Goal: Task Accomplishment & Management: Manage account settings

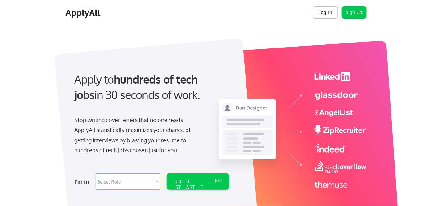
click at [322, 11] on button "Log In" at bounding box center [325, 12] width 25 height 12
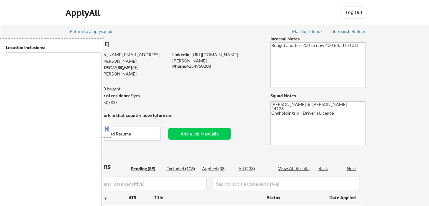
type textarea "[GEOGRAPHIC_DATA], [GEOGRAPHIC_DATA] [GEOGRAPHIC_DATA], [GEOGRAPHIC_DATA] [GEOG…"
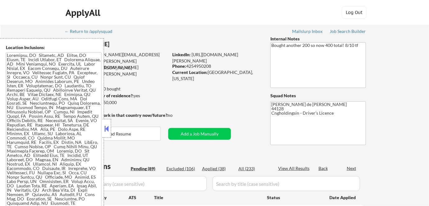
select select ""pending""
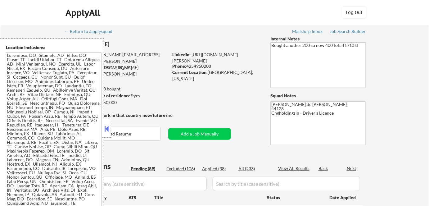
select select ""pending""
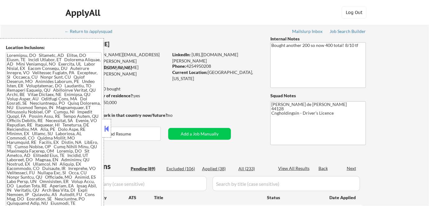
select select ""pending""
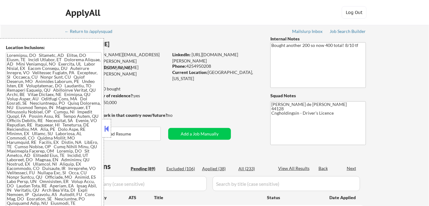
select select ""pending""
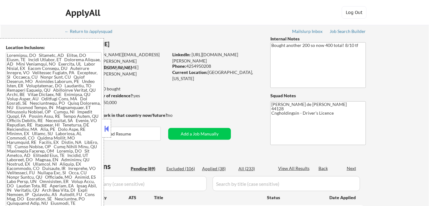
select select ""pending""
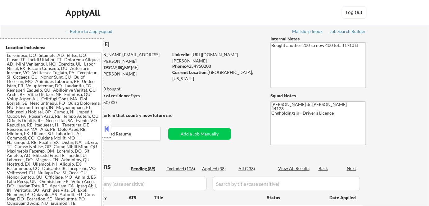
select select ""pending""
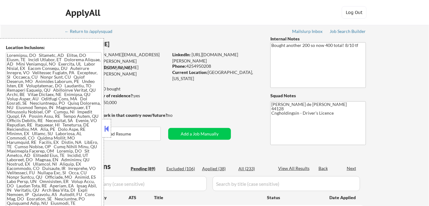
select select ""pending""
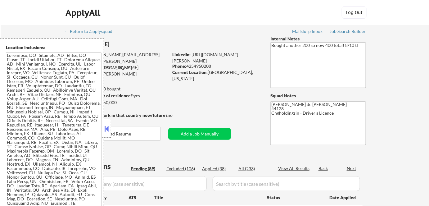
select select ""pending""
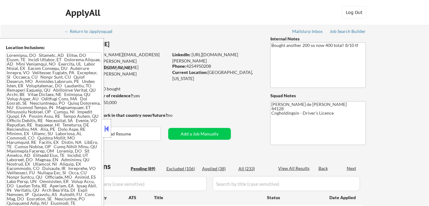
select select ""pending""
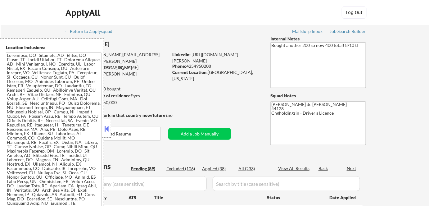
select select ""pending""
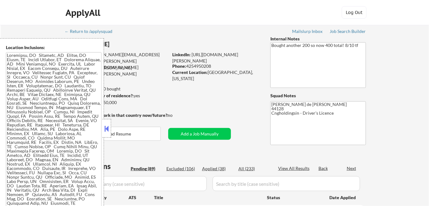
select select ""pending""
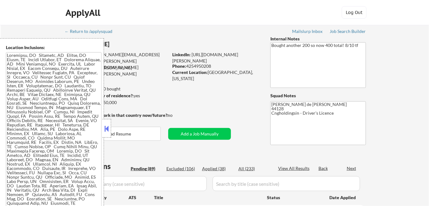
select select ""pending""
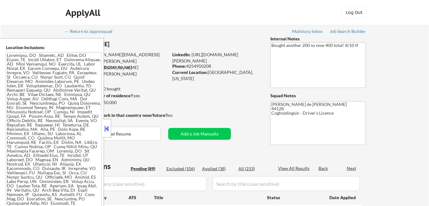
select select ""pending""
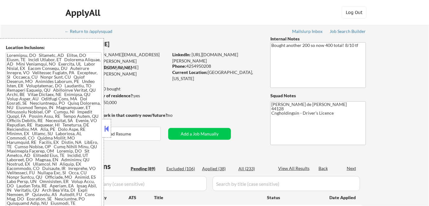
select select ""pending""
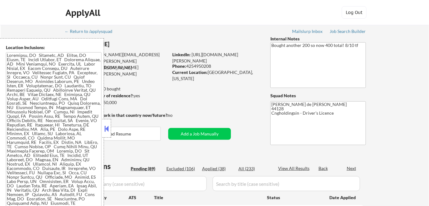
select select ""pending""
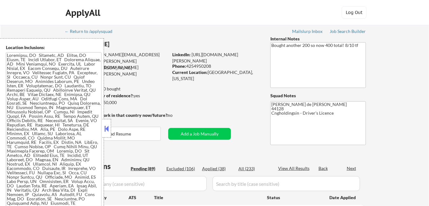
select select ""pending""
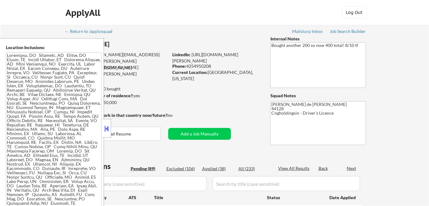
select select ""pending""
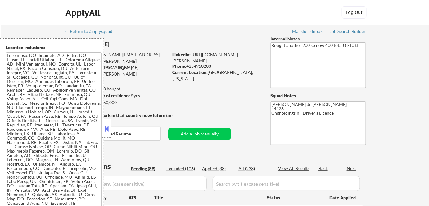
select select ""pending""
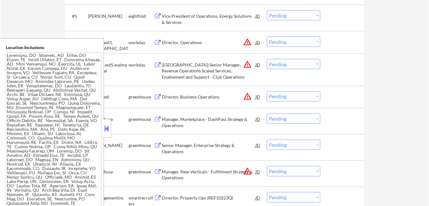
scroll to position [311, 0]
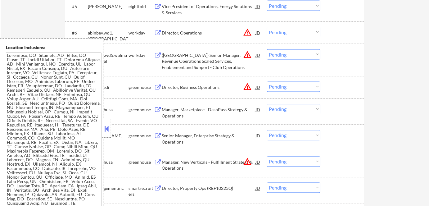
click at [104, 130] on button at bounding box center [106, 128] width 7 height 9
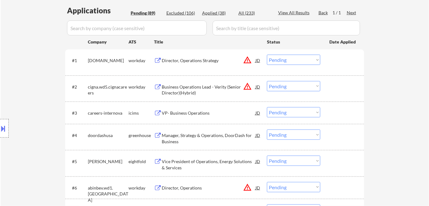
scroll to position [141, 0]
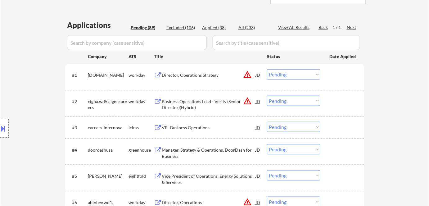
click at [196, 75] on div "Director, Operations Strategy" at bounding box center [209, 75] width 94 height 6
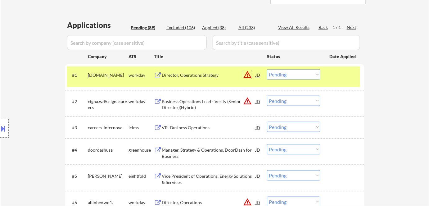
click at [250, 75] on button "warning_amber" at bounding box center [247, 74] width 9 height 9
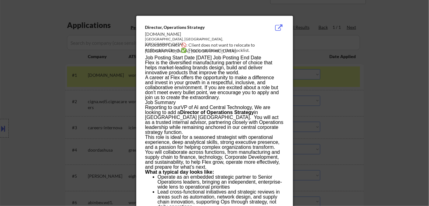
click at [401, 114] on div at bounding box center [214, 103] width 429 height 206
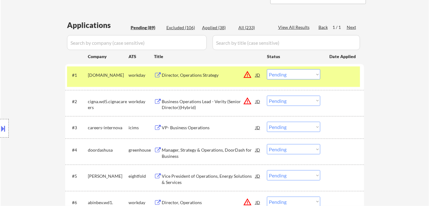
click at [282, 76] on select "Choose an option... Pending Applied Excluded (Questions) Excluded (Expired) Exc…" at bounding box center [293, 74] width 53 height 10
click at [267, 69] on select "Choose an option... Pending Applied Excluded (Questions) Excluded (Expired) Exc…" at bounding box center [293, 74] width 53 height 10
click at [180, 101] on div "Business Operations Lead - Verity (Senior Director)(Hybrid)" at bounding box center [209, 105] width 94 height 12
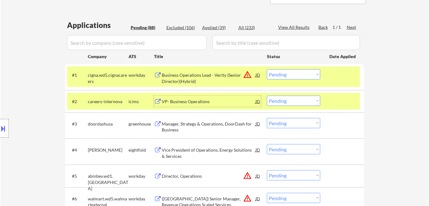
click at [282, 69] on select "Choose an option... Pending Applied Excluded (Questions) Excluded (Expired) Exc…" at bounding box center [293, 74] width 53 height 10
click at [267, 69] on select "Choose an option... Pending Applied Excluded (Questions) Excluded (Expired) Exc…" at bounding box center [293, 74] width 53 height 10
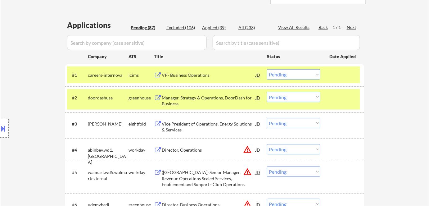
click at [193, 79] on div "VP- Business Operations" at bounding box center [209, 74] width 94 height 11
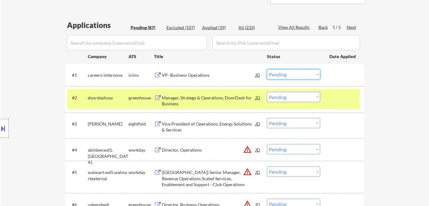
click at [301, 76] on select "Choose an option... Pending Applied Excluded (Questions) Excluded (Expired) Exc…" at bounding box center [293, 74] width 53 height 10
click at [267, 69] on select "Choose an option... Pending Applied Excluded (Questions) Excluded (Expired) Exc…" at bounding box center [293, 74] width 53 height 10
select select ""pending""
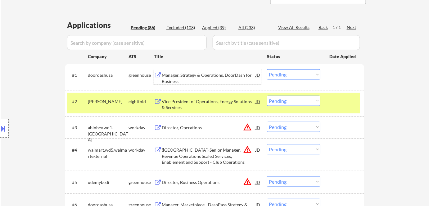
click at [180, 76] on div "Manager, Strategy & Operations, DoorDash for Business" at bounding box center [209, 78] width 94 height 12
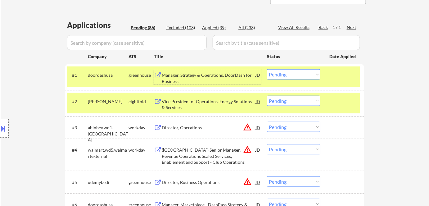
click at [186, 104] on div "Vice President of Operations, Energy Solutions & Services" at bounding box center [209, 105] width 94 height 12
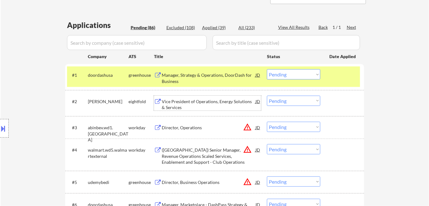
click at [277, 103] on select "Choose an option... Pending Applied Excluded (Questions) Excluded (Expired) Exc…" at bounding box center [293, 101] width 53 height 10
click at [267, 96] on select "Choose an option... Pending Applied Excluded (Questions) Excluded (Expired) Exc…" at bounding box center [293, 101] width 53 height 10
click at [187, 127] on div "Director, Operations" at bounding box center [209, 128] width 94 height 6
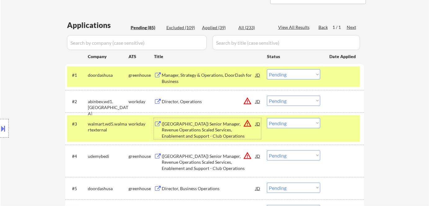
click at [2, 127] on button at bounding box center [3, 128] width 7 height 10
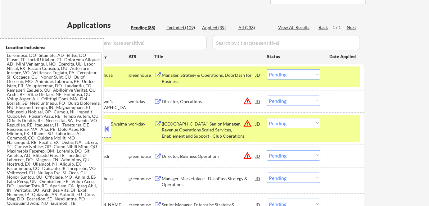
scroll to position [397, 0]
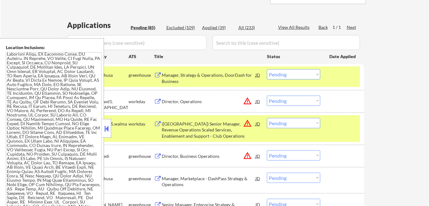
click at [105, 131] on button at bounding box center [106, 128] width 7 height 9
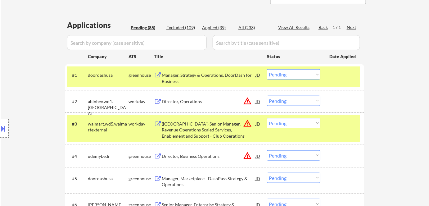
click at [290, 99] on select "Choose an option... Pending Applied Excluded (Questions) Excluded (Expired) Exc…" at bounding box center [293, 101] width 53 height 10
click at [267, 96] on select "Choose an option... Pending Applied Excluded (Questions) Excluded (Expired) Exc…" at bounding box center [293, 101] width 53 height 10
select select ""pending""
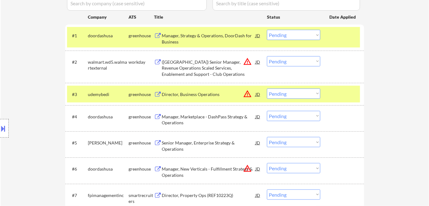
scroll to position [198, 0]
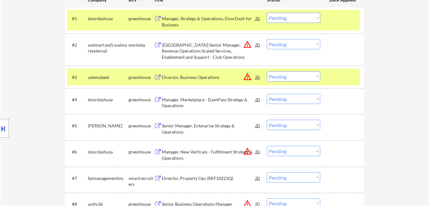
click at [173, 132] on div "Senior Manager, Enterprise Strategy & Operations" at bounding box center [209, 129] width 94 height 12
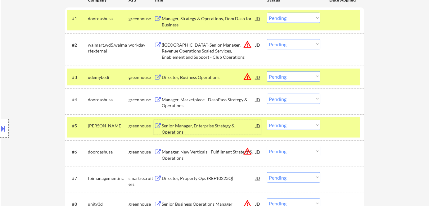
scroll to position [0, 0]
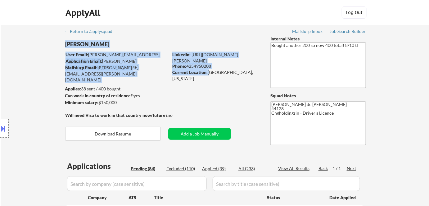
drag, startPoint x: 209, startPoint y: 73, endPoint x: 241, endPoint y: 77, distance: 31.3
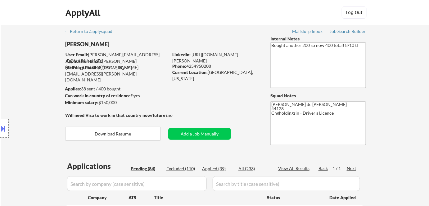
click at [240, 75] on div "Current Location: Cleveland, Ohio" at bounding box center [216, 75] width 88 height 12
drag, startPoint x: 240, startPoint y: 72, endPoint x: 209, endPoint y: 73, distance: 31.1
click at [209, 73] on div "Current Location: Cleveland, Ohio" at bounding box center [216, 75] width 88 height 12
copy div "Cleveland, Ohio"
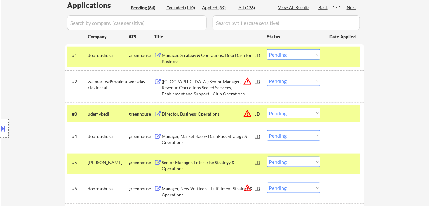
scroll to position [169, 0]
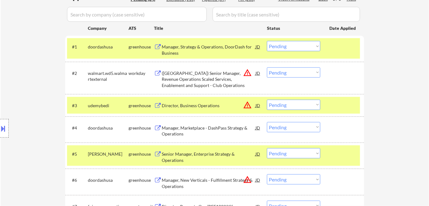
click at [296, 153] on select "Choose an option... Pending Applied Excluded (Questions) Excluded (Expired) Exc…" at bounding box center [293, 153] width 53 height 10
click at [267, 148] on select "Choose an option... Pending Applied Excluded (Questions) Excluded (Expired) Exc…" at bounding box center [293, 153] width 53 height 10
select select ""pending""
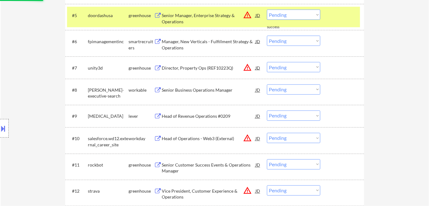
scroll to position [311, 0]
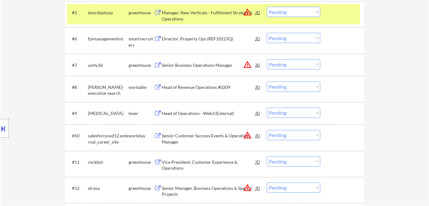
click at [199, 91] on div "Head of Revenue Operations #0209" at bounding box center [209, 87] width 94 height 11
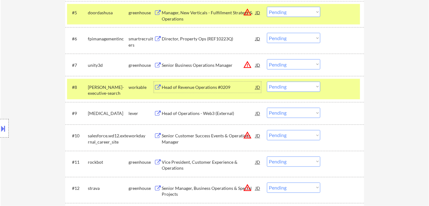
click at [305, 89] on select "Choose an option... Pending Applied Excluded (Questions) Excluded (Expired) Exc…" at bounding box center [293, 87] width 53 height 10
click at [267, 82] on select "Choose an option... Pending Applied Excluded (Questions) Excluded (Expired) Exc…" at bounding box center [293, 87] width 53 height 10
click at [216, 115] on div "Head of Operations - Web3 (External)" at bounding box center [209, 114] width 94 height 6
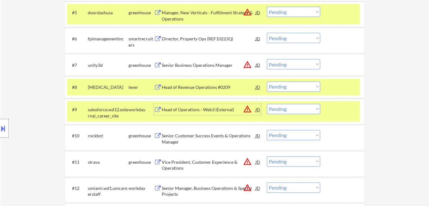
click at [277, 88] on select "Choose an option... Pending Applied Excluded (Questions) Excluded (Expired) Exc…" at bounding box center [293, 87] width 53 height 10
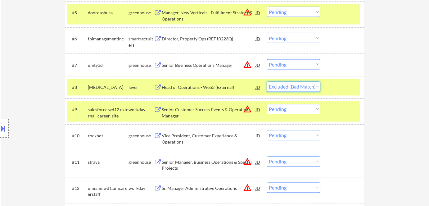
click at [267, 82] on select "Choose an option... Pending Applied Excluded (Questions) Excluded (Expired) Exc…" at bounding box center [293, 87] width 53 height 10
select select ""pending""
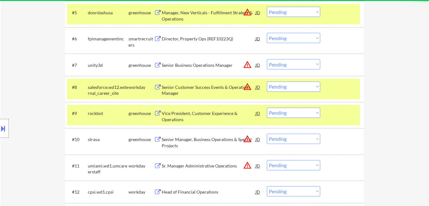
scroll to position [339, 0]
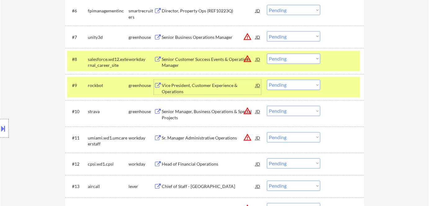
click at [183, 91] on div "Vice President, Customer Experience & Operations" at bounding box center [209, 89] width 94 height 12
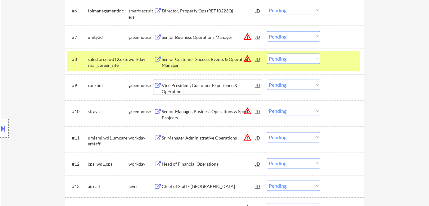
click at [290, 83] on select "Choose an option... Pending Applied Excluded (Questions) Excluded (Expired) Exc…" at bounding box center [293, 85] width 53 height 10
click at [267, 80] on select "Choose an option... Pending Applied Excluded (Questions) Excluded (Expired) Exc…" at bounding box center [293, 85] width 53 height 10
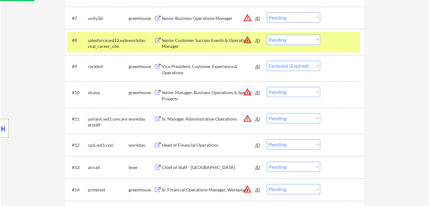
scroll to position [367, 0]
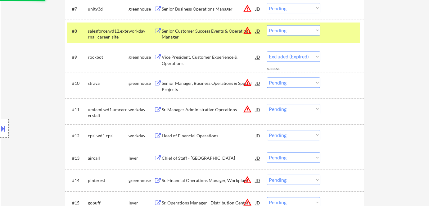
select select ""pending""
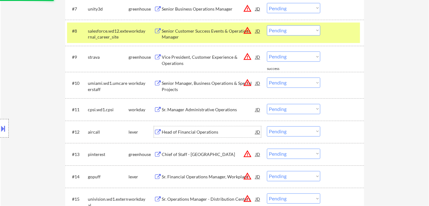
click at [200, 132] on div "Head of Financial Operations" at bounding box center [209, 132] width 94 height 6
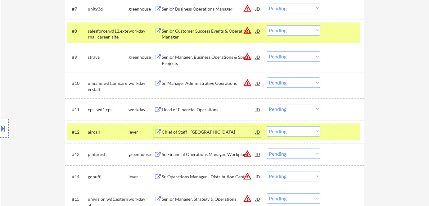
click at [290, 133] on select "Choose an option... Pending Applied Excluded (Questions) Excluded (Expired) Exc…" at bounding box center [293, 131] width 53 height 10
click at [267, 126] on select "Choose an option... Pending Applied Excluded (Questions) Excluded (Expired) Exc…" at bounding box center [293, 131] width 53 height 10
click at [192, 110] on div "Head of Financial Operations" at bounding box center [209, 110] width 94 height 6
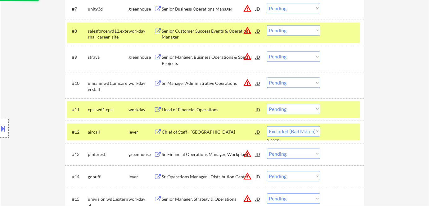
select select ""pending""
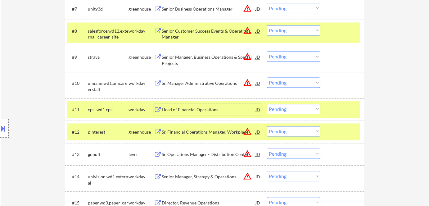
click at [296, 110] on select "Choose an option... Pending Applied Excluded (Questions) Excluded (Expired) Exc…" at bounding box center [293, 109] width 53 height 10
click at [267, 104] on select "Choose an option... Pending Applied Excluded (Questions) Excluded (Expired) Exc…" at bounding box center [293, 109] width 53 height 10
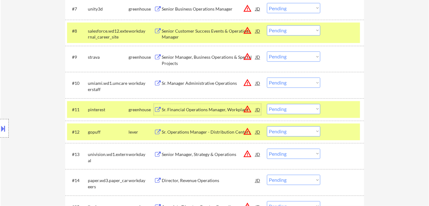
click at [205, 109] on div "Sr. Financial Operations Manager, Workplace" at bounding box center [209, 110] width 94 height 6
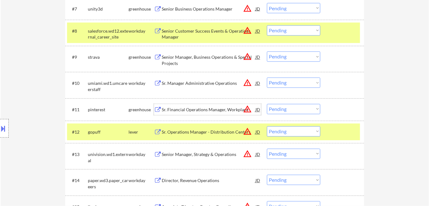
click at [289, 108] on select "Choose an option... Pending Applied Excluded (Questions) Excluded (Expired) Exc…" at bounding box center [293, 109] width 53 height 10
click at [267, 104] on select "Choose an option... Pending Applied Excluded (Questions) Excluded (Expired) Exc…" at bounding box center [293, 109] width 53 height 10
click at [198, 129] on div "Sr. Operations Manager - Distribution Centers" at bounding box center [209, 132] width 94 height 6
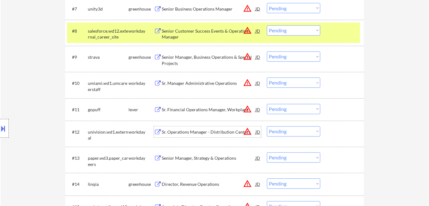
click at [279, 108] on select "Choose an option... Pending Applied Excluded (Questions) Excluded (Expired) Exc…" at bounding box center [293, 109] width 53 height 10
click at [267, 104] on select "Choose an option... Pending Applied Excluded (Questions) Excluded (Expired) Exc…" at bounding box center [293, 109] width 53 height 10
select select ""pending""
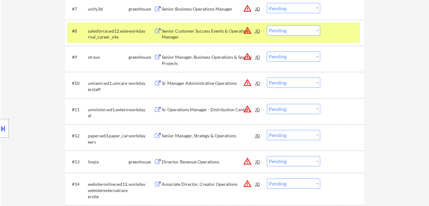
scroll to position [395, 0]
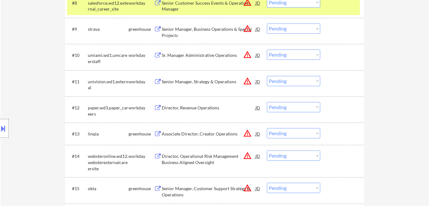
click at [213, 30] on div "Senior Manager, Business Operations & Special Projects" at bounding box center [209, 32] width 94 height 12
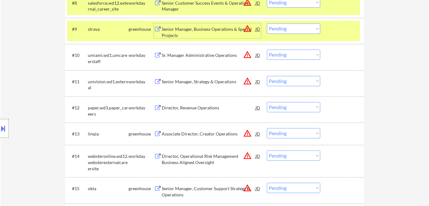
click at [291, 28] on select "Choose an option... Pending Applied Excluded (Questions) Excluded (Expired) Exc…" at bounding box center [293, 28] width 53 height 10
click at [267, 23] on select "Choose an option... Pending Applied Excluded (Questions) Excluded (Expired) Exc…" at bounding box center [293, 28] width 53 height 10
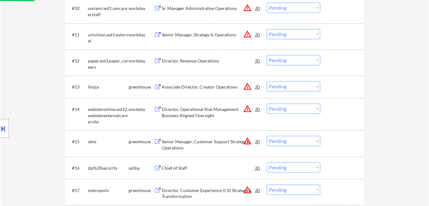
scroll to position [452, 0]
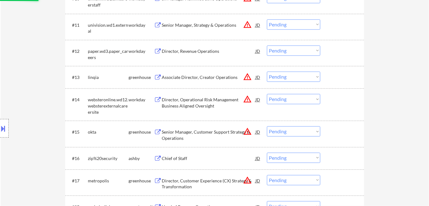
select select ""pending""
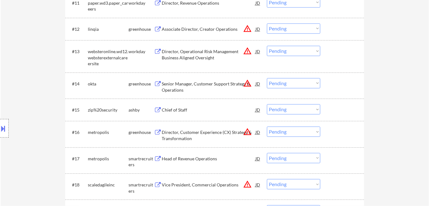
scroll to position [480, 0]
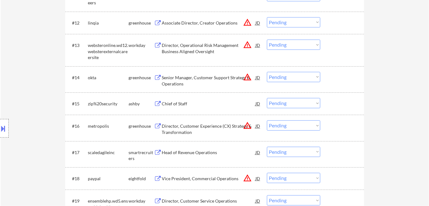
click at [207, 156] on div "Head of Revenue Operations" at bounding box center [209, 152] width 94 height 11
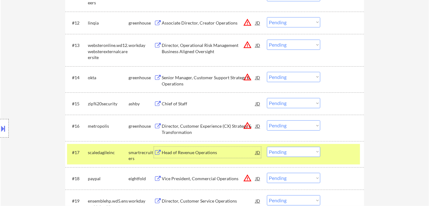
click at [313, 154] on select "Choose an option... Pending Applied Excluded (Questions) Excluded (Expired) Exc…" at bounding box center [293, 152] width 53 height 10
click at [267, 147] on select "Choose an option... Pending Applied Excluded (Questions) Excluded (Expired) Exc…" at bounding box center [293, 152] width 53 height 10
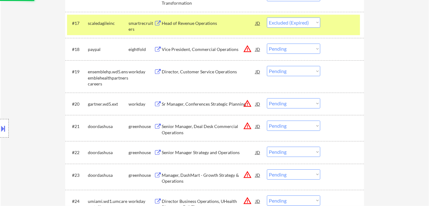
scroll to position [621, 0]
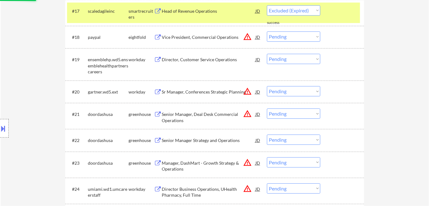
select select ""pending""
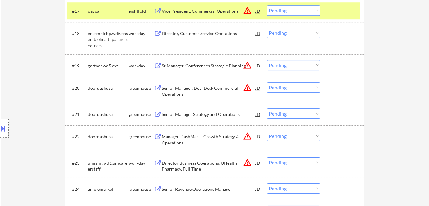
click at [190, 172] on div "Director Business Operations, UHealth Pharmacy, Full Time" at bounding box center [209, 166] width 94 height 12
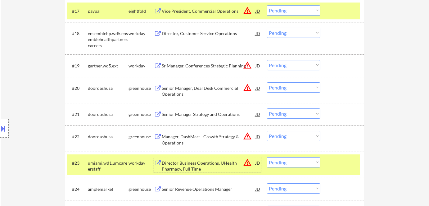
click at [287, 166] on select "Choose an option... Pending Applied Excluded (Questions) Excluded (Expired) Exc…" at bounding box center [293, 162] width 53 height 10
click at [267, 157] on select "Choose an option... Pending Applied Excluded (Questions) Excluded (Expired) Exc…" at bounding box center [293, 162] width 53 height 10
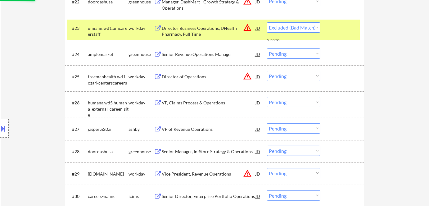
scroll to position [763, 0]
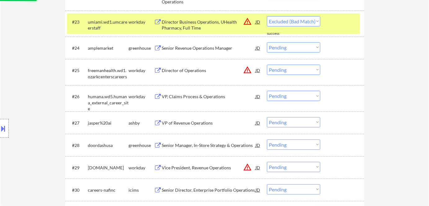
select select ""pending""
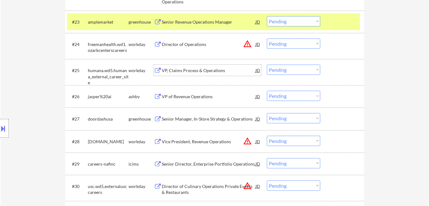
click at [198, 71] on div "VP, Claims Process & Operations" at bounding box center [209, 70] width 94 height 6
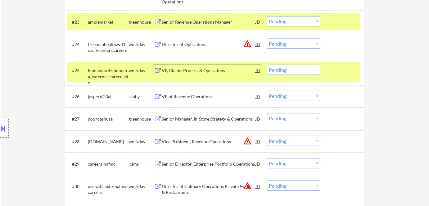
click at [307, 71] on select "Choose an option... Pending Applied Excluded (Questions) Excluded (Expired) Exc…" at bounding box center [293, 70] width 53 height 10
click at [267, 65] on select "Choose an option... Pending Applied Excluded (Questions) Excluded (Expired) Exc…" at bounding box center [293, 70] width 53 height 10
select select ""pending""
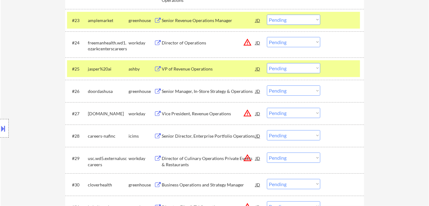
scroll to position [791, 0]
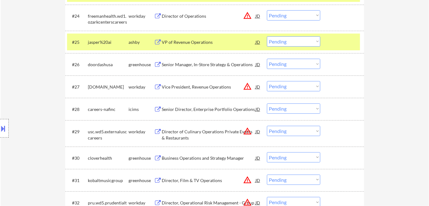
click at [226, 110] on div "Senior Director, Enterprise Portfolio Operations" at bounding box center [209, 109] width 94 height 6
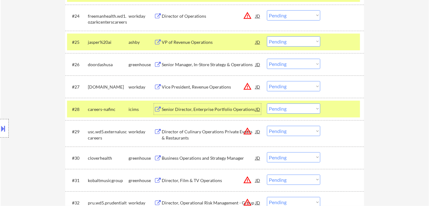
drag, startPoint x: 290, startPoint y: 109, endPoint x: 291, endPoint y: 113, distance: 4.4
click at [290, 109] on select "Choose an option... Pending Applied Excluded (Questions) Excluded (Expired) Exc…" at bounding box center [293, 108] width 53 height 10
click at [267, 103] on select "Choose an option... Pending Applied Excluded (Questions) Excluded (Expired) Exc…" at bounding box center [293, 108] width 53 height 10
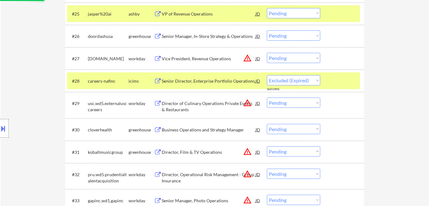
select select ""pending""
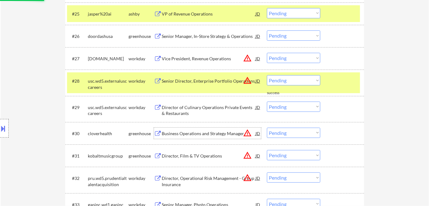
click at [214, 129] on div "Business Operations and Strategy Manager" at bounding box center [209, 133] width 94 height 11
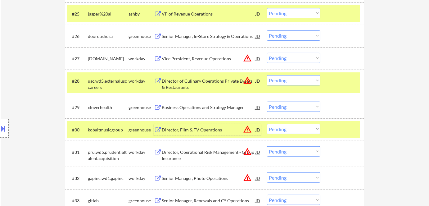
click at [291, 132] on select "Choose an option... Pending Applied Excluded (Questions) Excluded (Expired) Exc…" at bounding box center [293, 129] width 53 height 10
click at [267, 124] on select "Choose an option... Pending Applied Excluded (Questions) Excluded (Expired) Exc…" at bounding box center [293, 129] width 53 height 10
select select ""pending""
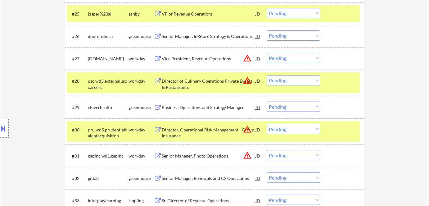
click at [194, 108] on div "Business Operations and Strategy Manager" at bounding box center [209, 107] width 94 height 6
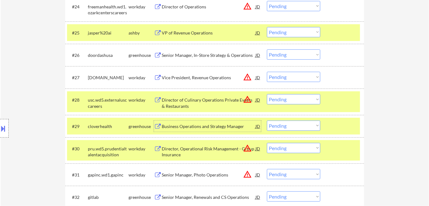
scroll to position [791, 0]
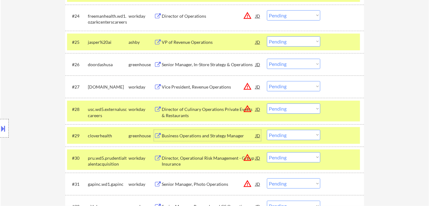
click at [291, 132] on select "Choose an option... Pending Applied Excluded (Questions) Excluded (Expired) Exc…" at bounding box center [293, 135] width 53 height 10
click at [267, 130] on select "Choose an option... Pending Applied Excluded (Questions) Excluded (Expired) Exc…" at bounding box center [293, 135] width 53 height 10
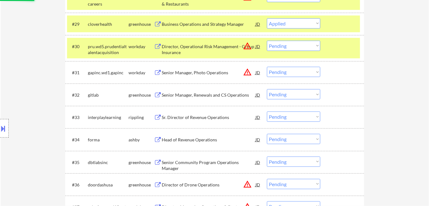
scroll to position [904, 0]
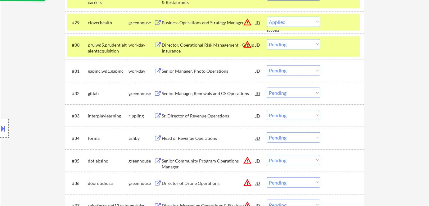
select select ""pending""
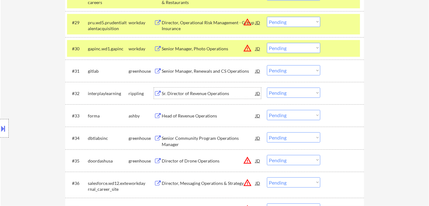
click at [207, 90] on div "Sr. Director of Revenue Operations" at bounding box center [209, 93] width 94 height 6
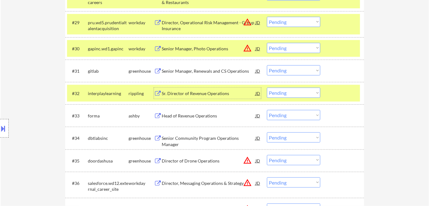
click at [287, 84] on div "#32 interplaylearning rippling Sr. Director of Revenue Operations JD warning_am…" at bounding box center [214, 93] width 299 height 22
click at [288, 91] on select "Choose an option... Pending Applied Excluded (Questions) Excluded (Expired) Exc…" at bounding box center [293, 93] width 53 height 10
click at [267, 88] on select "Choose an option... Pending Applied Excluded (Questions) Excluded (Expired) Exc…" at bounding box center [293, 93] width 53 height 10
click at [208, 114] on div "Head of Revenue Operations" at bounding box center [209, 116] width 94 height 6
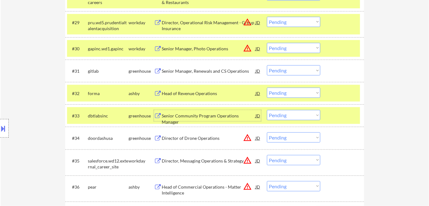
click at [273, 90] on select "Choose an option... Pending Applied Excluded (Questions) Excluded (Expired) Exc…" at bounding box center [293, 93] width 53 height 10
click at [267, 88] on select "Choose an option... Pending Applied Excluded (Questions) Excluded (Expired) Exc…" at bounding box center [293, 93] width 53 height 10
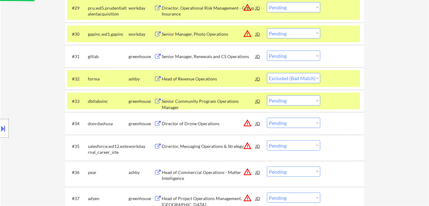
scroll to position [932, 0]
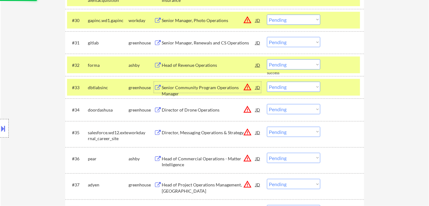
click at [218, 88] on div "Senior Community Program Operations Manager" at bounding box center [209, 91] width 94 height 12
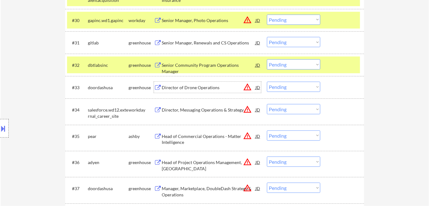
click at [214, 66] on div "Senior Community Program Operations Manager" at bounding box center [209, 68] width 94 height 12
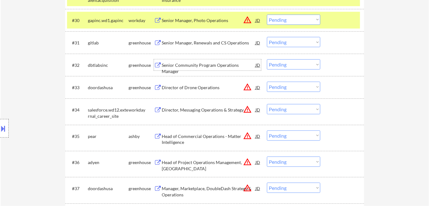
click at [295, 63] on select "Choose an option... Pending Applied Excluded (Questions) Excluded (Expired) Exc…" at bounding box center [293, 64] width 53 height 10
click at [267, 59] on select "Choose an option... Pending Applied Excluded (Questions) Excluded (Expired) Exc…" at bounding box center [293, 64] width 53 height 10
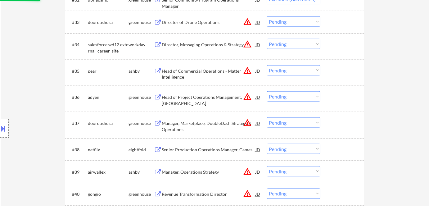
scroll to position [1017, 0]
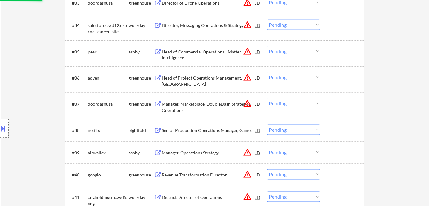
select select ""pending""
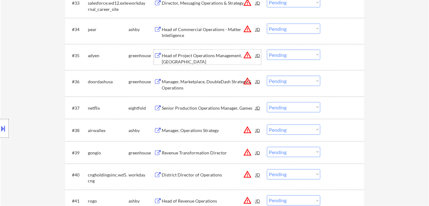
click at [176, 62] on div "Head of Project Operations Management, Americas" at bounding box center [209, 59] width 94 height 12
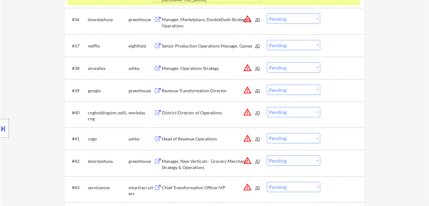
scroll to position [1102, 0]
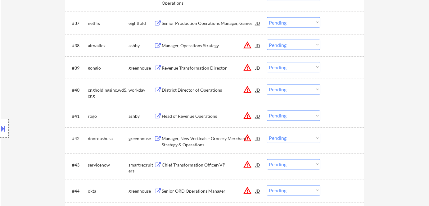
click at [207, 47] on div "Manager, Operations Strategy" at bounding box center [209, 46] width 94 height 6
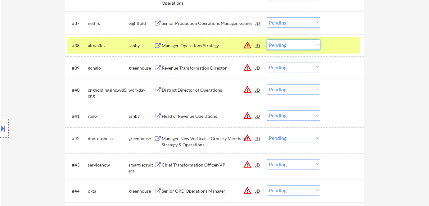
click at [284, 43] on select "Choose an option... Pending Applied Excluded (Questions) Excluded (Expired) Exc…" at bounding box center [293, 45] width 53 height 10
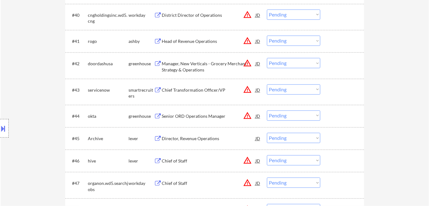
scroll to position [1186, 0]
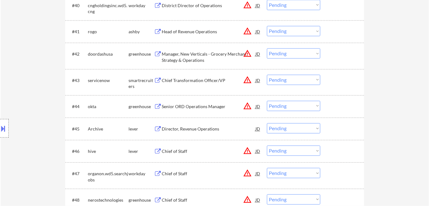
click at [218, 81] on div "Chief Transformation Officer/VP" at bounding box center [209, 80] width 94 height 6
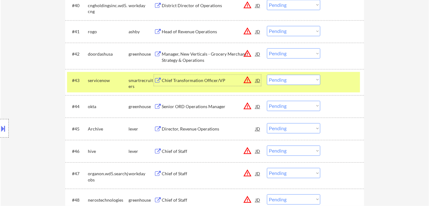
click at [308, 82] on select "Choose an option... Pending Applied Excluded (Questions) Excluded (Expired) Exc…" at bounding box center [293, 80] width 53 height 10
click at [267, 75] on select "Choose an option... Pending Applied Excluded (Questions) Excluded (Expired) Exc…" at bounding box center [293, 80] width 53 height 10
select select ""pending""
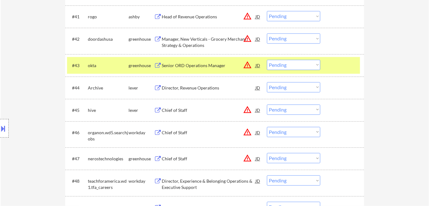
scroll to position [1215, 0]
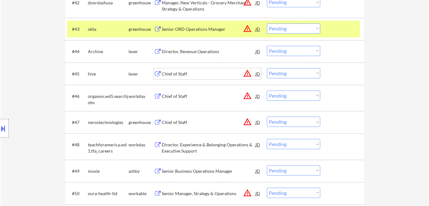
scroll to position [1243, 0]
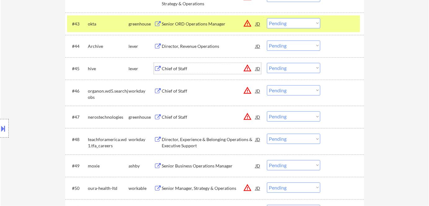
click at [182, 69] on div "Chief of Staff" at bounding box center [209, 69] width 94 height 6
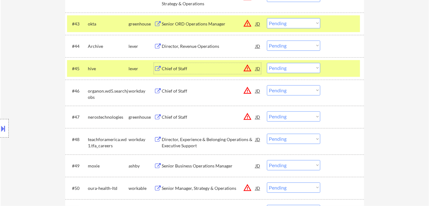
click at [285, 67] on select "Choose an option... Pending Applied Excluded (Questions) Excluded (Expired) Exc…" at bounding box center [293, 68] width 53 height 10
click at [267, 63] on select "Choose an option... Pending Applied Excluded (Questions) Excluded (Expired) Exc…" at bounding box center [293, 68] width 53 height 10
select select ""pending""
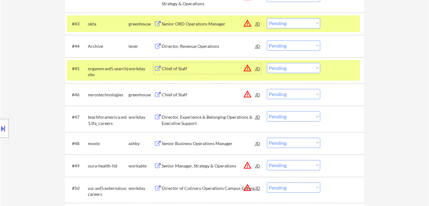
click at [175, 66] on div "Chief of Staff" at bounding box center [209, 69] width 94 height 6
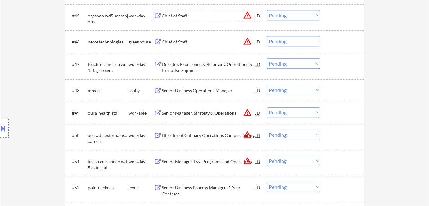
scroll to position [1299, 0]
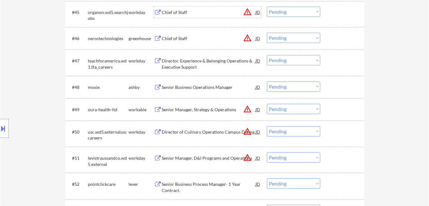
click at [189, 34] on div "Chief of Staff" at bounding box center [209, 38] width 94 height 11
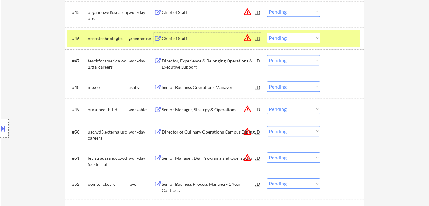
click at [290, 37] on select "Choose an option... Pending Applied Excluded (Questions) Excluded (Expired) Exc…" at bounding box center [293, 38] width 53 height 10
click at [267, 33] on select "Choose an option... Pending Applied Excluded (Questions) Excluded (Expired) Exc…" at bounding box center [293, 38] width 53 height 10
click at [217, 86] on div "Senior Business Operations Manager" at bounding box center [209, 87] width 94 height 6
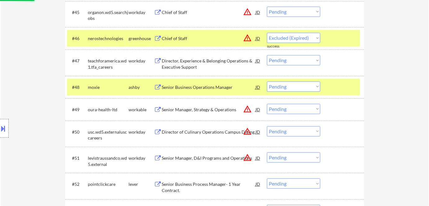
select select ""pending""
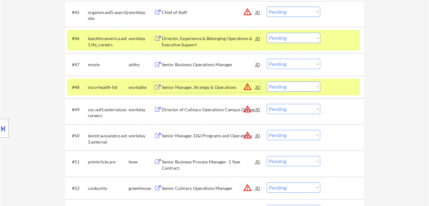
click at [296, 62] on select "Choose an option... Pending Applied Excluded (Questions) Excluded (Expired) Exc…" at bounding box center [293, 64] width 53 height 10
click at [267, 59] on select "Choose an option... Pending Applied Excluded (Questions) Excluded (Expired) Exc…" at bounding box center [293, 64] width 53 height 10
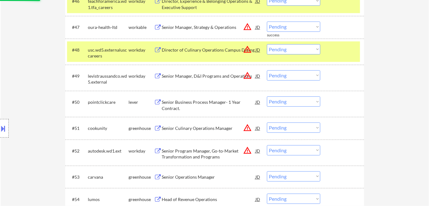
scroll to position [1327, 0]
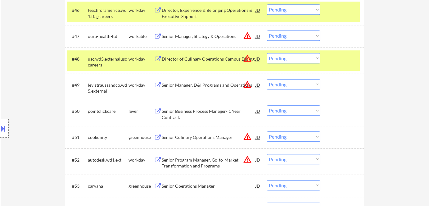
click at [188, 37] on div "Senior Manager, Strategy & Operations" at bounding box center [209, 36] width 94 height 6
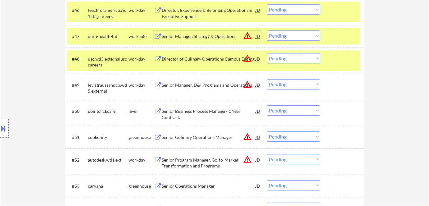
click at [294, 36] on select "Choose an option... Pending Applied Excluded (Questions) Excluded (Expired) Exc…" at bounding box center [293, 35] width 53 height 10
click at [267, 30] on select "Choose an option... Pending Applied Excluded (Questions) Excluded (Expired) Exc…" at bounding box center [293, 35] width 53 height 10
select select ""pending""
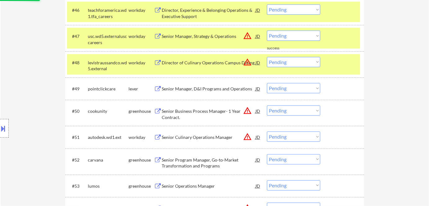
scroll to position [1356, 0]
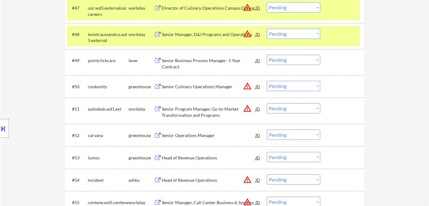
click at [201, 61] on div "Senior Business Process Manager- 1 Year Contract." at bounding box center [209, 63] width 94 height 12
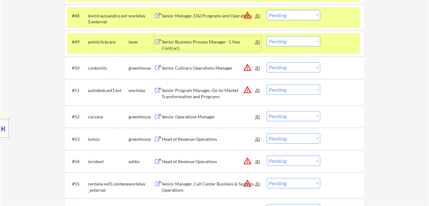
scroll to position [1384, 0]
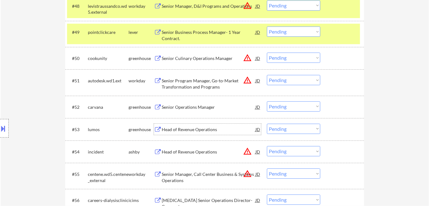
click at [194, 131] on div "Head of Revenue Operations" at bounding box center [209, 129] width 94 height 6
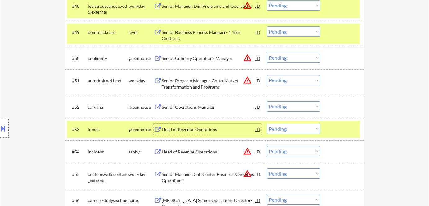
click at [277, 131] on select "Choose an option... Pending Applied Excluded (Questions) Excluded (Expired) Exc…" at bounding box center [293, 129] width 53 height 10
click at [267, 124] on select "Choose an option... Pending Applied Excluded (Questions) Excluded (Expired) Exc…" at bounding box center [293, 129] width 53 height 10
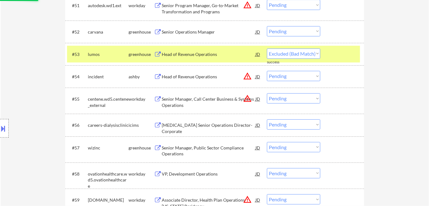
scroll to position [1469, 0]
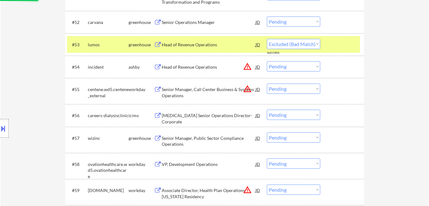
select select ""pending""
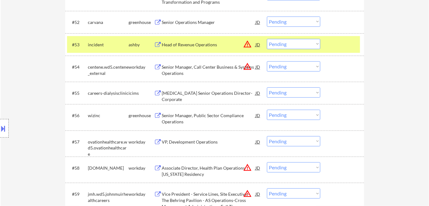
click at [207, 143] on div "VP, Development Operations" at bounding box center [209, 142] width 94 height 6
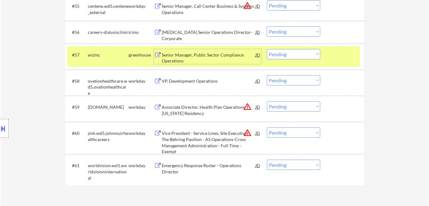
scroll to position [1554, 0]
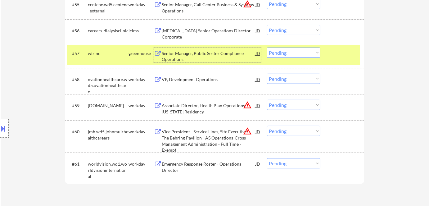
click at [300, 75] on select "Choose an option... Pending Applied Excluded (Questions) Excluded (Expired) Exc…" at bounding box center [293, 79] width 53 height 10
click at [267, 74] on select "Choose an option... Pending Applied Excluded (Questions) Excluded (Expired) Exc…" at bounding box center [293, 79] width 53 height 10
select select ""pending""
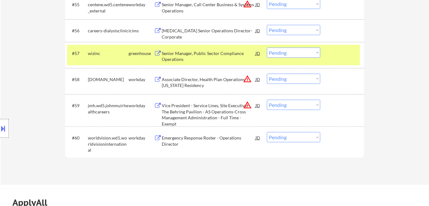
click at [186, 82] on div "Associate Director, Health Plan Operations Arizona Residency" at bounding box center [209, 82] width 94 height 12
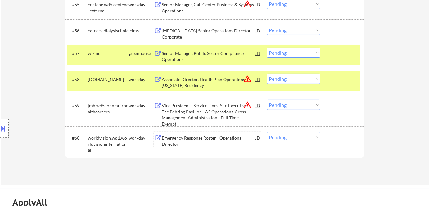
click at [187, 140] on div "Emergency Response Roster - Operations Director" at bounding box center [209, 141] width 94 height 12
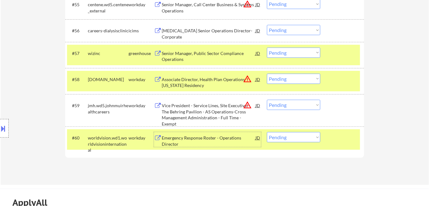
scroll to position [1525, 0]
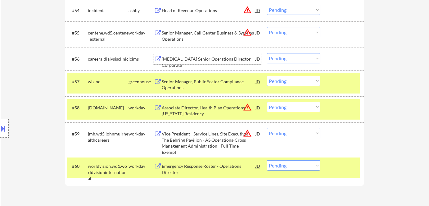
click at [210, 54] on div "Dialysis Senior Operations Director-Corporate" at bounding box center [209, 58] width 94 height 11
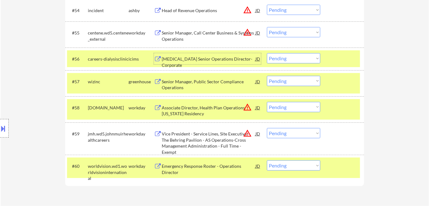
click at [298, 61] on select "Choose an option... Pending Applied Excluded (Questions) Excluded (Expired) Exc…" at bounding box center [293, 58] width 53 height 10
click at [267, 53] on select "Choose an option... Pending Applied Excluded (Questions) Excluded (Expired) Exc…" at bounding box center [293, 58] width 53 height 10
select select ""pending""
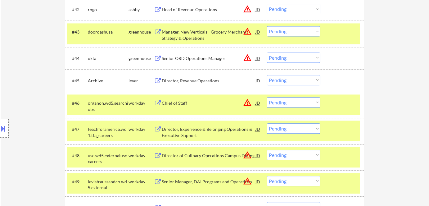
scroll to position [1186, 0]
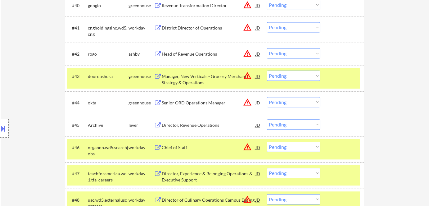
click at [204, 106] on div "Senior ORD Operations Manager" at bounding box center [209, 102] width 94 height 11
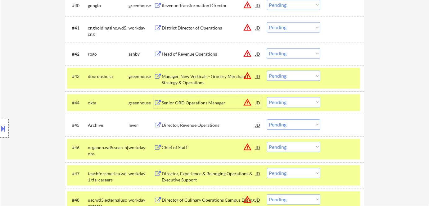
click at [249, 102] on button "warning_amber" at bounding box center [247, 102] width 9 height 9
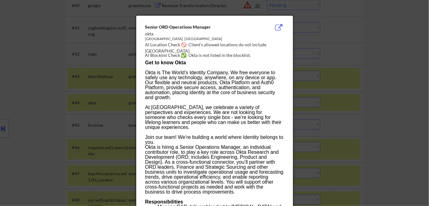
click at [364, 107] on div at bounding box center [214, 103] width 429 height 206
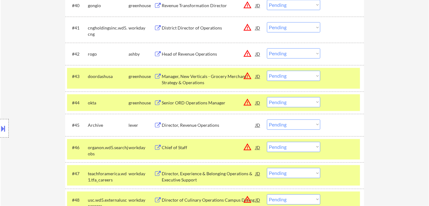
drag, startPoint x: 309, startPoint y: 103, endPoint x: 306, endPoint y: 106, distance: 4.9
click at [309, 103] on select "Choose an option... Pending Applied Excluded (Questions) Excluded (Expired) Exc…" at bounding box center [293, 102] width 53 height 10
click at [267, 97] on select "Choose an option... Pending Applied Excluded (Questions) Excluded (Expired) Exc…" at bounding box center [293, 102] width 53 height 10
select select ""pending""
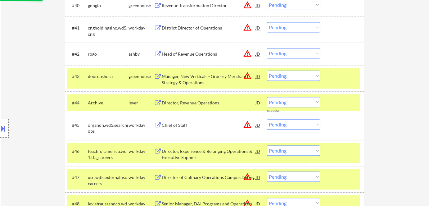
click at [192, 77] on div "Manager, New Verticals - Grocery Merchant Strategy & Operations" at bounding box center [209, 79] width 94 height 12
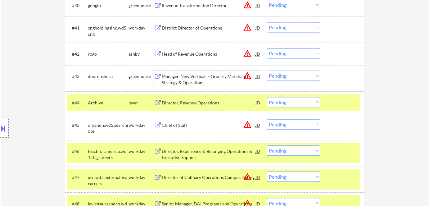
click at [308, 77] on select "Choose an option... Pending Applied Excluded (Questions) Excluded (Expired) Exc…" at bounding box center [293, 76] width 53 height 10
click at [267, 71] on select "Choose an option... Pending Applied Excluded (Questions) Excluded (Expired) Exc…" at bounding box center [293, 76] width 53 height 10
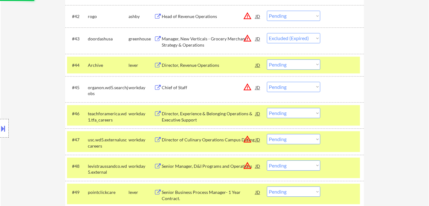
scroll to position [1243, 0]
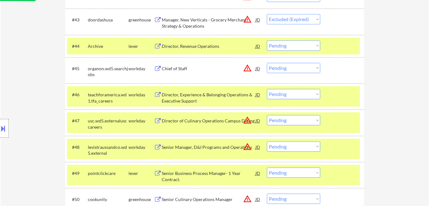
click at [179, 69] on div "Chief of Staff" at bounding box center [209, 69] width 94 height 6
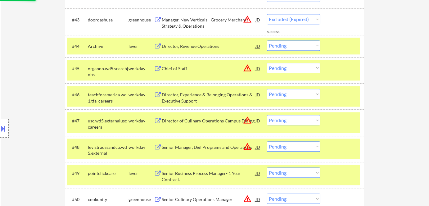
select select ""pending""
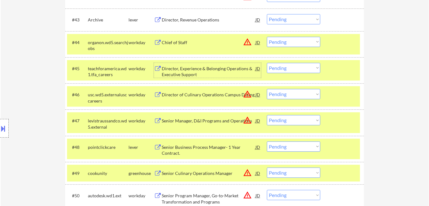
click at [4, 130] on button at bounding box center [3, 128] width 7 height 10
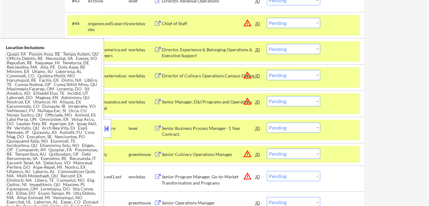
scroll to position [1271, 0]
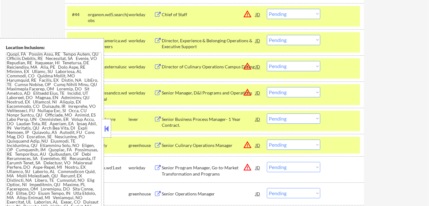
click at [103, 128] on button at bounding box center [106, 128] width 7 height 9
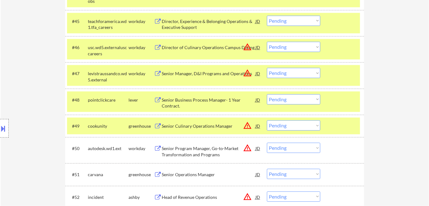
scroll to position [1299, 0]
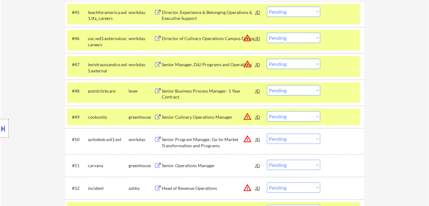
click at [217, 122] on div "#49 cookunity greenhouse Senior Culinary Operations Manager JD warning_amber Ch…" at bounding box center [213, 116] width 293 height 17
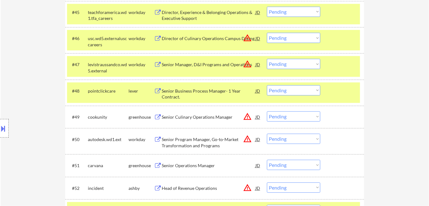
click at [202, 116] on div "Senior Culinary Operations Manager" at bounding box center [209, 117] width 94 height 6
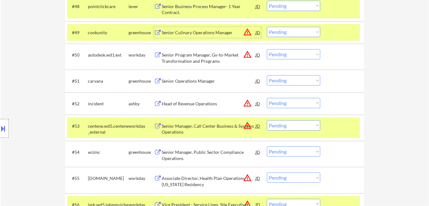
scroll to position [1384, 0]
click at [208, 82] on div "Senior Operations Manager" at bounding box center [209, 81] width 94 height 6
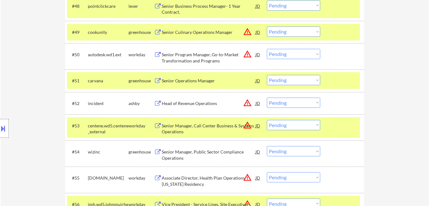
drag, startPoint x: 161, startPoint y: 80, endPoint x: 196, endPoint y: 77, distance: 35.9
click at [193, 78] on div "Senior Operations Manager JD warning_amber" at bounding box center [207, 80] width 107 height 11
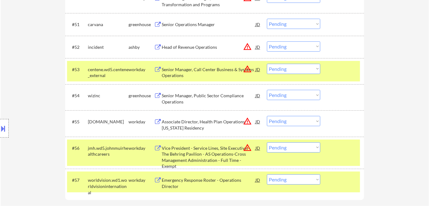
scroll to position [1441, 0]
click at [176, 75] on div "Senior Manager, Call Center Business & Systems Operations" at bounding box center [209, 72] width 94 height 12
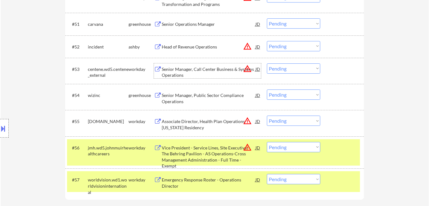
click at [284, 68] on select "Choose an option... Pending Applied Excluded (Questions) Excluded (Expired) Exc…" at bounding box center [293, 68] width 53 height 10
click at [267, 63] on select "Choose an option... Pending Applied Excluded (Questions) Excluded (Expired) Exc…" at bounding box center [293, 68] width 53 height 10
click at [183, 102] on div "Senior Manager, Public Sector Compliance Operations" at bounding box center [209, 98] width 94 height 12
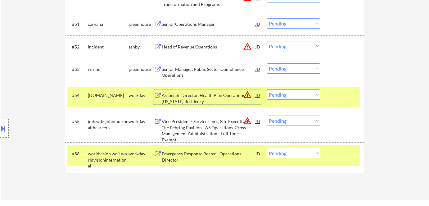
click at [290, 66] on select "Choose an option... Pending Applied Excluded (Questions) Excluded (Expired) Exc…" at bounding box center [293, 68] width 53 height 10
click at [267, 63] on select "Choose an option... Pending Applied Excluded (Questions) Excluded (Expired) Exc…" at bounding box center [293, 68] width 53 height 10
select select ""pending""
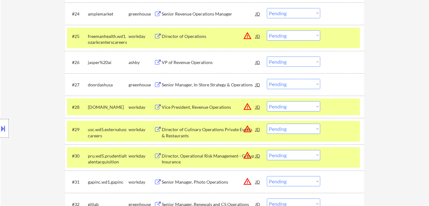
scroll to position [612, 0]
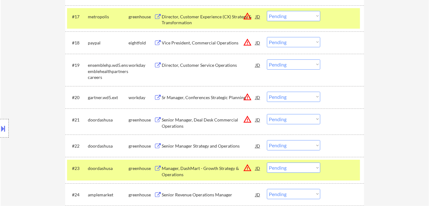
drag, startPoint x: 419, startPoint y: 106, endPoint x: 417, endPoint y: 88, distance: 18.2
click at [419, 105] on div "← Return to /applysquad Mailslurp Inbox Job Search Builder Taylor Schmitt User …" at bounding box center [215, 208] width 429 height 1590
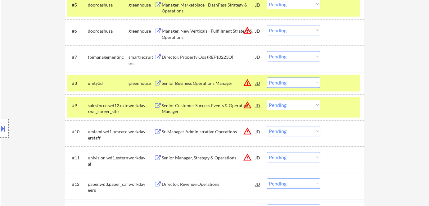
scroll to position [317, 0]
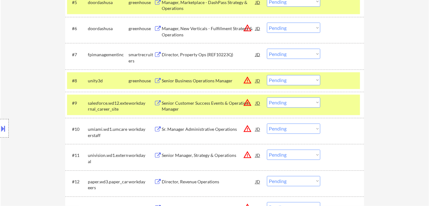
click at [202, 56] on div "Director, Property Ops (REF10223Q)" at bounding box center [209, 55] width 94 height 6
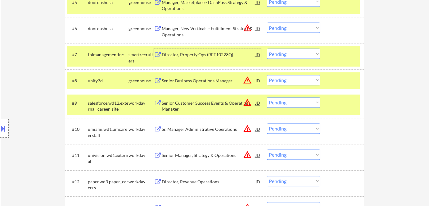
click at [317, 58] on select "Choose an option... Pending Applied Excluded (Questions) Excluded (Expired) Exc…" at bounding box center [293, 54] width 53 height 10
click at [267, 49] on select "Choose an option... Pending Applied Excluded (Questions) Excluded (Expired) Exc…" at bounding box center [293, 54] width 53 height 10
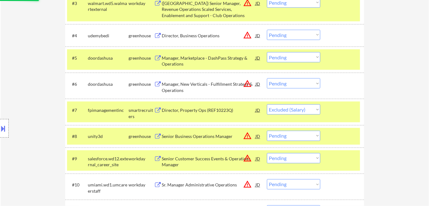
scroll to position [261, 0]
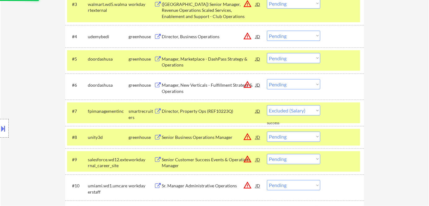
select select ""pending""
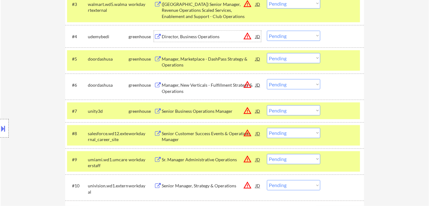
click at [180, 36] on div "Director, Business Operations" at bounding box center [209, 37] width 94 height 6
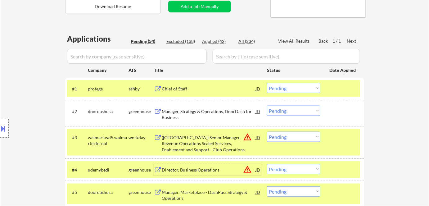
scroll to position [119, 0]
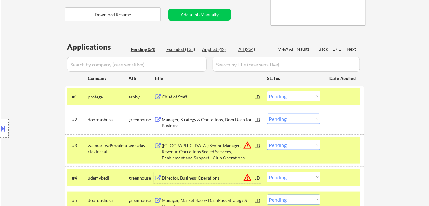
click at [219, 52] on div "Applied (42)" at bounding box center [217, 49] width 31 height 6
select select ""applied""
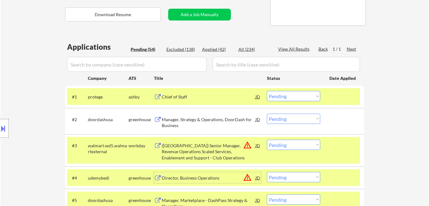
select select ""applied""
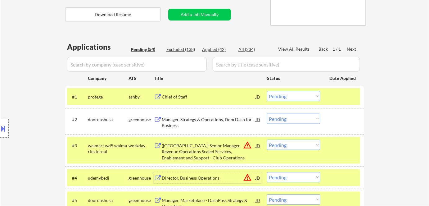
select select ""applied""
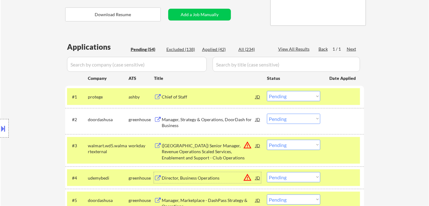
select select ""applied""
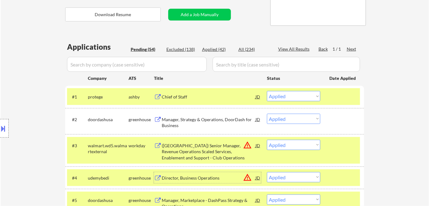
select select ""applied""
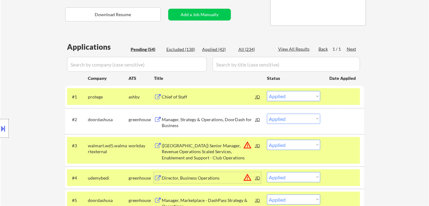
select select ""applied""
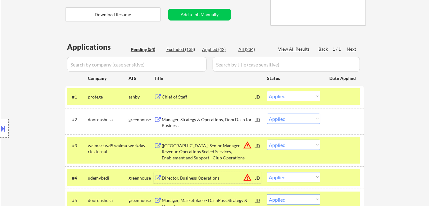
select select ""applied""
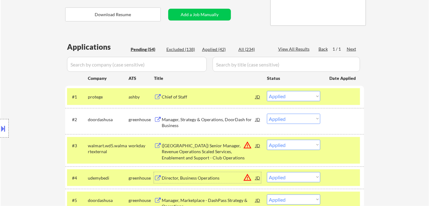
select select ""applied""
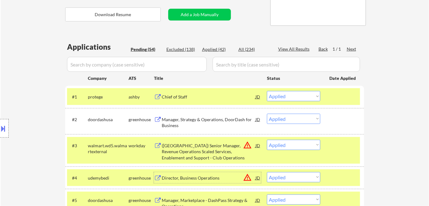
select select ""applied""
click at [186, 66] on input "input" at bounding box center [137, 64] width 140 height 15
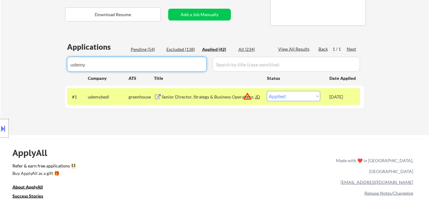
type input "udemy"
drag, startPoint x: 115, startPoint y: 65, endPoint x: 23, endPoint y: 58, distance: 92.9
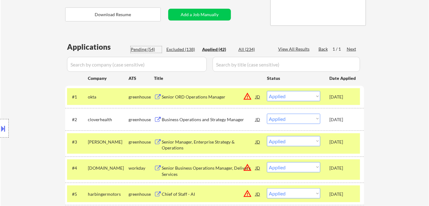
click at [148, 51] on div "Pending (54)" at bounding box center [146, 49] width 31 height 6
select select ""pending""
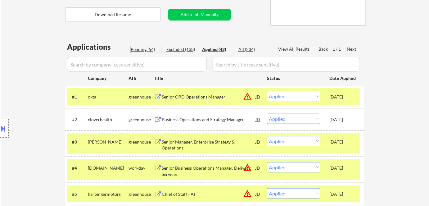
select select ""pending""
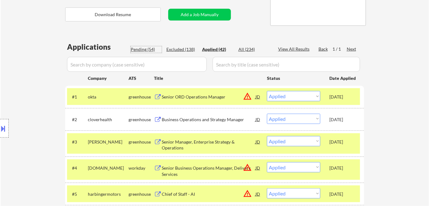
select select ""pending""
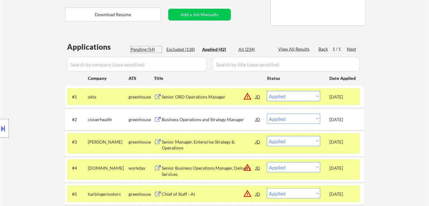
select select ""pending""
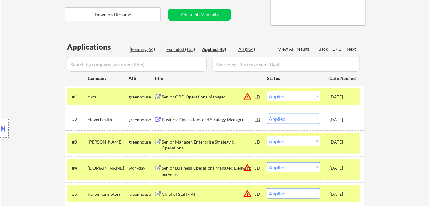
select select ""pending""
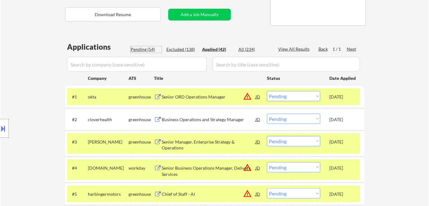
select select ""pending""
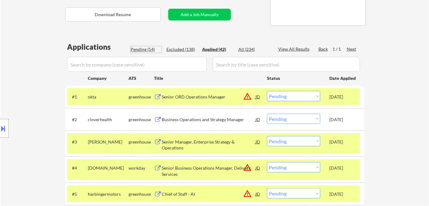
select select ""pending""
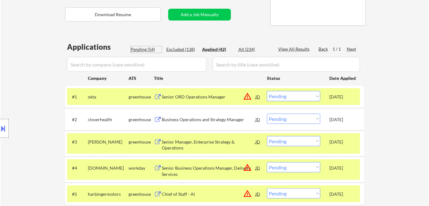
select select ""pending""
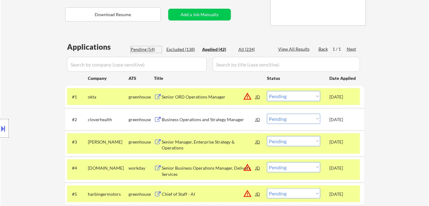
select select ""pending""
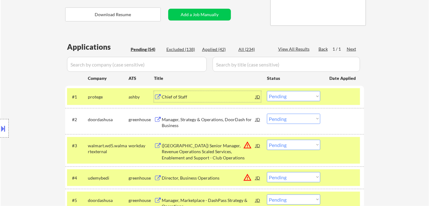
click at [186, 96] on div "Chief of Staff" at bounding box center [209, 97] width 94 height 6
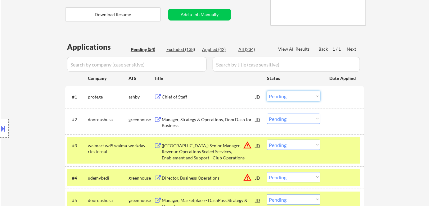
click at [276, 99] on select "Choose an option... Pending Applied Excluded (Questions) Excluded (Expired) Exc…" at bounding box center [293, 96] width 53 height 10
click at [267, 91] on select "Choose an option... Pending Applied Excluded (Questions) Excluded (Expired) Exc…" at bounding box center [293, 96] width 53 height 10
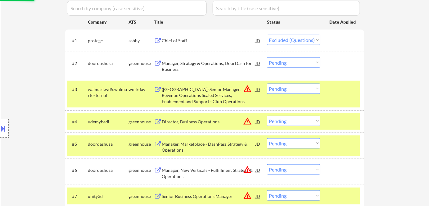
scroll to position [176, 0]
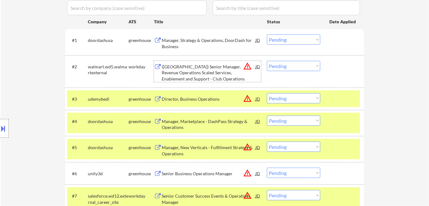
click at [198, 71] on div "(USA) Senior Manager, Revenue Operations Scaled Services, Enablement and Suppor…" at bounding box center [209, 73] width 94 height 18
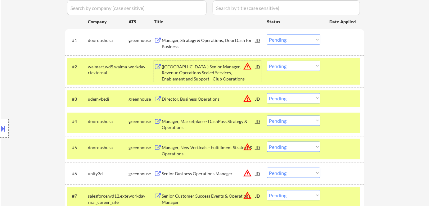
click at [5, 125] on button at bounding box center [3, 128] width 7 height 10
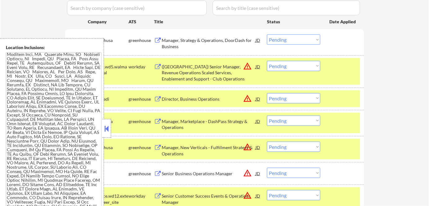
scroll to position [468, 0]
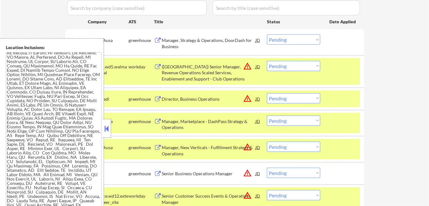
click at [106, 130] on button at bounding box center [106, 128] width 7 height 9
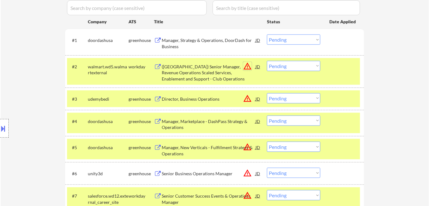
click at [245, 66] on button "warning_amber" at bounding box center [247, 66] width 9 height 9
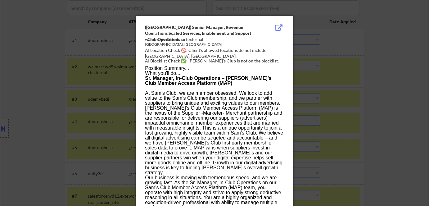
click at [383, 104] on div at bounding box center [214, 103] width 429 height 206
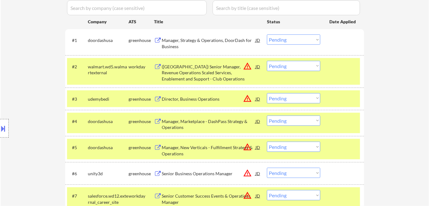
click at [302, 67] on select "Choose an option... Pending Applied Excluded (Questions) Excluded (Expired) Exc…" at bounding box center [293, 66] width 53 height 10
click at [267, 61] on select "Choose an option... Pending Applied Excluded (Questions) Excluded (Expired) Exc…" at bounding box center [293, 66] width 53 height 10
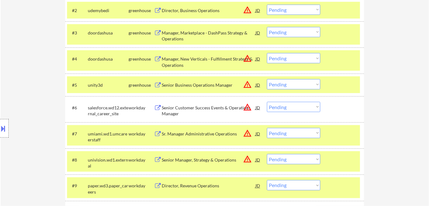
scroll to position [232, 0]
click at [226, 86] on div "Senior Business Operations Manager" at bounding box center [209, 85] width 94 height 6
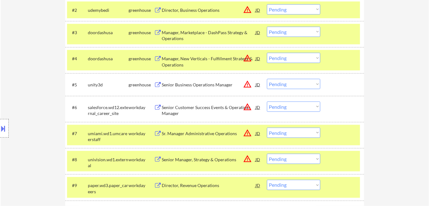
click at [2, 129] on button at bounding box center [3, 128] width 7 height 10
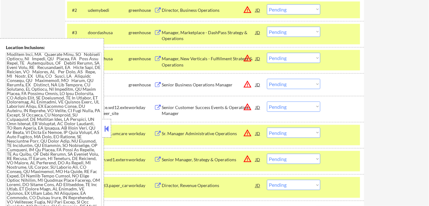
scroll to position [466, 0]
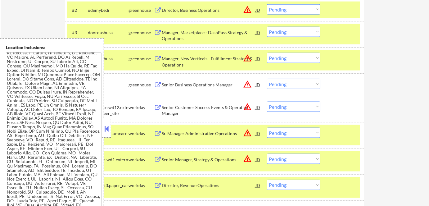
drag, startPoint x: 107, startPoint y: 132, endPoint x: 122, endPoint y: 107, distance: 29.3
click at [106, 131] on button at bounding box center [106, 128] width 7 height 9
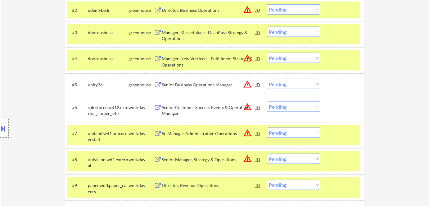
click at [288, 82] on select "Choose an option... Pending Applied Excluded (Questions) Excluded (Expired) Exc…" at bounding box center [293, 84] width 53 height 10
click at [267, 79] on select "Choose an option... Pending Applied Excluded (Questions) Excluded (Expired) Exc…" at bounding box center [293, 84] width 53 height 10
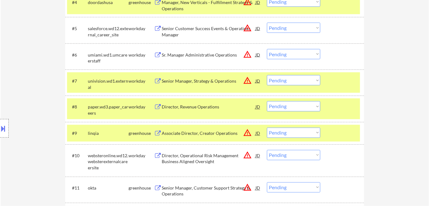
scroll to position [289, 0]
click at [219, 55] on div "Sr. Manager Administrative Operations" at bounding box center [209, 55] width 94 height 6
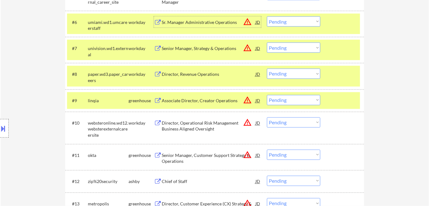
scroll to position [346, 0]
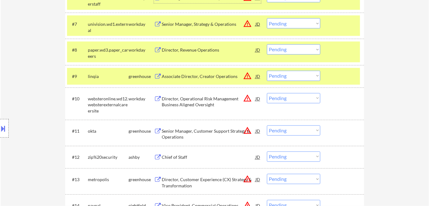
click at [198, 49] on div "Director, Revenue Operations" at bounding box center [209, 50] width 94 height 6
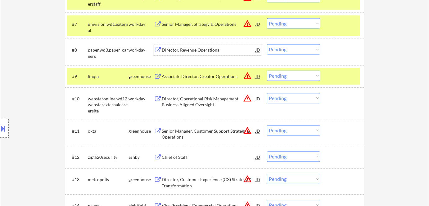
click at [291, 51] on select "Choose an option... Pending Applied Excluded (Questions) Excluded (Expired) Exc…" at bounding box center [293, 49] width 53 height 10
click at [267, 44] on select "Choose an option... Pending Applied Excluded (Questions) Excluded (Expired) Exc…" at bounding box center [293, 49] width 53 height 10
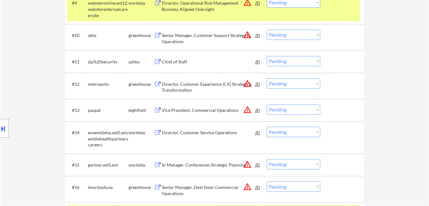
scroll to position [430, 0]
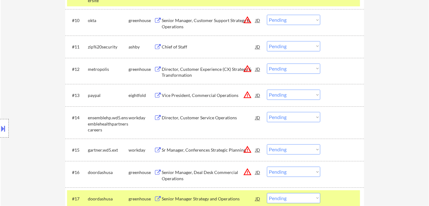
click at [190, 71] on div "Director, Customer Experience (CX) Strategy & Transformation" at bounding box center [209, 72] width 94 height 12
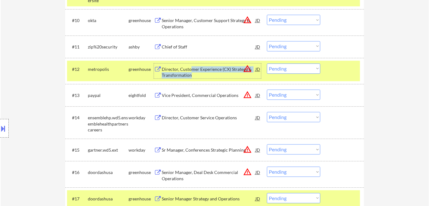
click at [303, 64] on select "Choose an option... Pending Applied Excluded (Questions) Excluded (Expired) Exc…" at bounding box center [293, 68] width 53 height 10
click at [267, 63] on select "Choose an option... Pending Applied Excluded (Questions) Excluded (Expired) Exc…" at bounding box center [293, 68] width 53 height 10
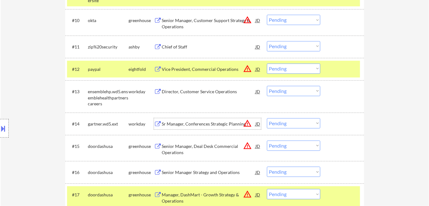
click at [221, 125] on div "Sr Manager, Conferences Strategic Planning" at bounding box center [209, 124] width 94 height 6
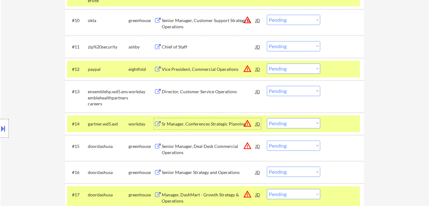
click at [286, 124] on select "Choose an option... Pending Applied Excluded (Questions) Excluded (Expired) Exc…" at bounding box center [293, 123] width 53 height 10
click at [267, 118] on select "Choose an option... Pending Applied Excluded (Questions) Excluded (Expired) Exc…" at bounding box center [293, 123] width 53 height 10
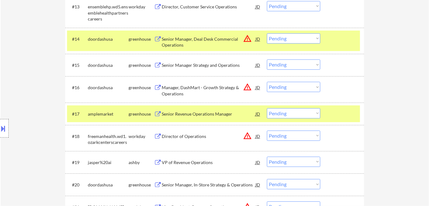
scroll to position [543, 0]
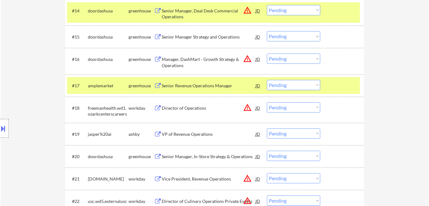
click at [192, 107] on div "Director of Operations" at bounding box center [209, 108] width 94 height 6
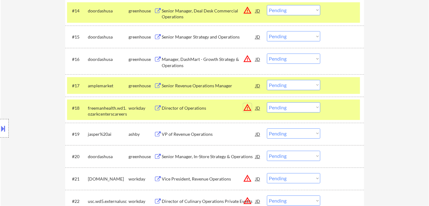
click at [250, 108] on button "warning_amber" at bounding box center [247, 107] width 9 height 9
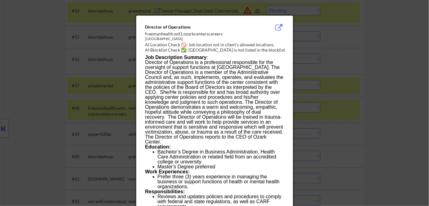
click at [390, 141] on div at bounding box center [214, 103] width 429 height 206
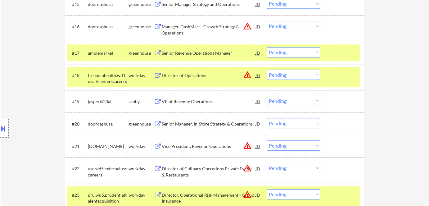
scroll to position [600, 0]
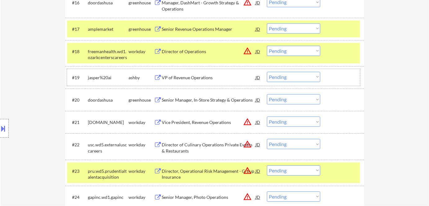
click at [181, 71] on div "#19 jasper%20ai ashby VP of Revenue Operations JD warning_amber Choose an optio…" at bounding box center [213, 77] width 293 height 17
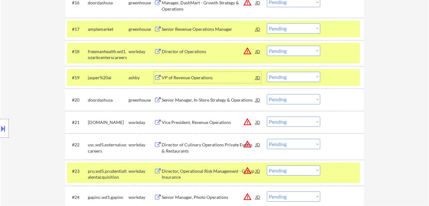
click at [182, 78] on div "VP of Revenue Operations" at bounding box center [209, 78] width 94 height 6
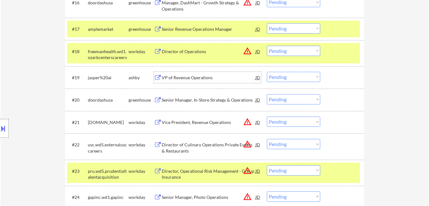
click at [283, 74] on select "Choose an option... Pending Applied Excluded (Questions) Excluded (Expired) Exc…" at bounding box center [293, 77] width 53 height 10
click at [267, 72] on select "Choose an option... Pending Applied Excluded (Questions) Excluded (Expired) Exc…" at bounding box center [293, 77] width 53 height 10
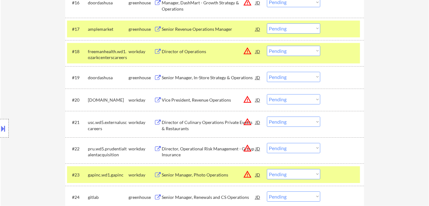
scroll to position [628, 0]
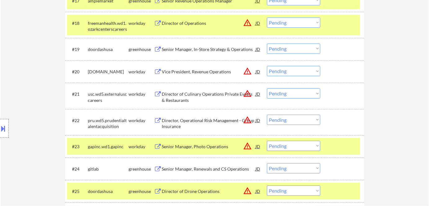
click at [175, 99] on div "Director of Culinary Operations Private Events & Restaurants" at bounding box center [209, 97] width 94 height 12
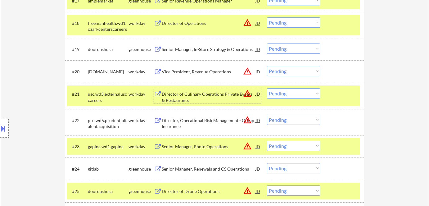
click at [282, 92] on select "Choose an option... Pending Applied Excluded (Questions) Excluded (Expired) Exc…" at bounding box center [293, 93] width 53 height 10
click at [267, 88] on select "Choose an option... Pending Applied Excluded (Questions) Excluded (Expired) Exc…" at bounding box center [293, 93] width 53 height 10
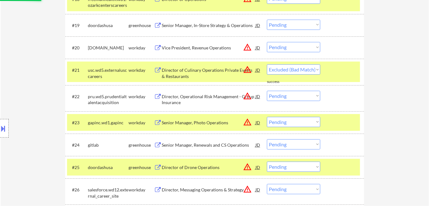
scroll to position [684, 0]
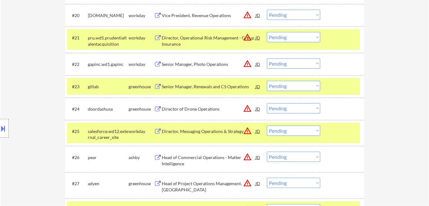
click at [200, 85] on div "Senior Manager, Renewals and CS Operations" at bounding box center [209, 87] width 94 height 6
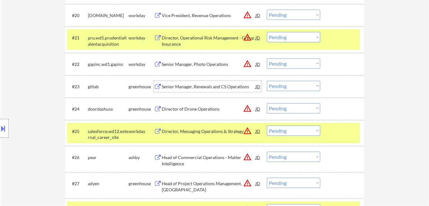
click at [274, 81] on select "Choose an option... Pending Applied Excluded (Questions) Excluded (Expired) Exc…" at bounding box center [293, 86] width 53 height 10
click at [267, 81] on select "Choose an option... Pending Applied Excluded (Questions) Excluded (Expired) Exc…" at bounding box center [293, 86] width 53 height 10
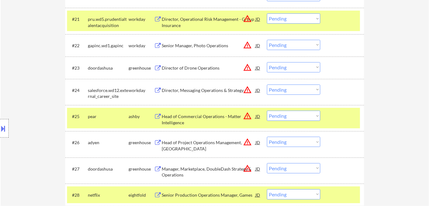
scroll to position [713, 0]
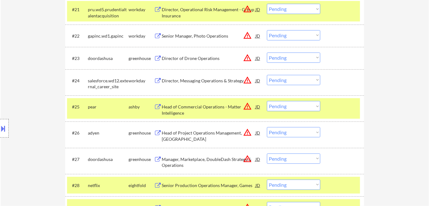
click at [181, 110] on div "Head of Commercial Operations - Matter Intelligence" at bounding box center [209, 110] width 94 height 12
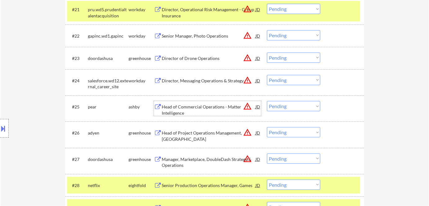
drag, startPoint x: 276, startPoint y: 106, endPoint x: 280, endPoint y: 108, distance: 5.1
click at [276, 106] on select "Choose an option... Pending Applied Excluded (Questions) Excluded (Expired) Exc…" at bounding box center [293, 106] width 53 height 10
click at [267, 101] on select "Choose an option... Pending Applied Excluded (Questions) Excluded (Expired) Exc…" at bounding box center [293, 106] width 53 height 10
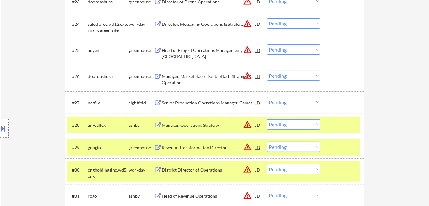
scroll to position [797, 0]
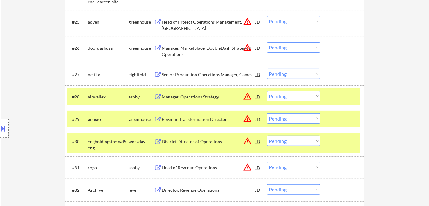
click at [214, 119] on div "Revenue Transformation Director" at bounding box center [209, 119] width 94 height 6
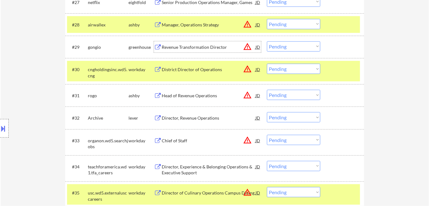
scroll to position [882, 0]
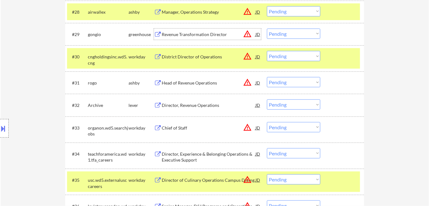
click at [197, 107] on div "Director, Revenue Operations" at bounding box center [209, 105] width 94 height 6
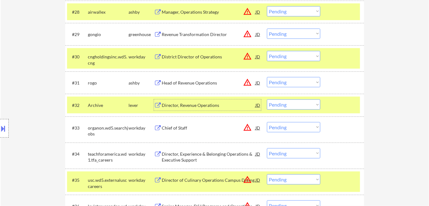
click at [299, 100] on select "Choose an option... Pending Applied Excluded (Questions) Excluded (Expired) Exc…" at bounding box center [293, 104] width 53 height 10
click at [267, 99] on select "Choose an option... Pending Applied Excluded (Questions) Excluded (Expired) Exc…" at bounding box center [293, 104] width 53 height 10
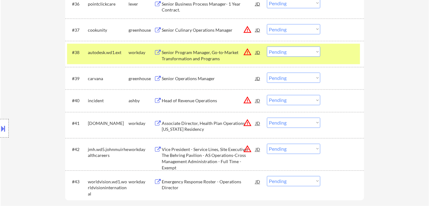
scroll to position [1080, 0]
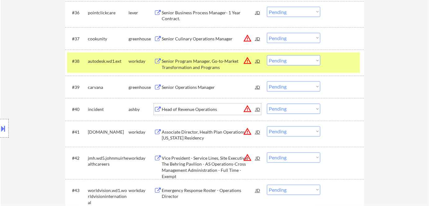
click at [207, 111] on div "Head of Revenue Operations" at bounding box center [209, 110] width 94 height 6
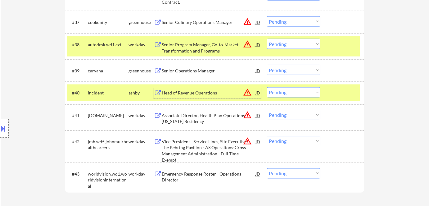
scroll to position [1109, 0]
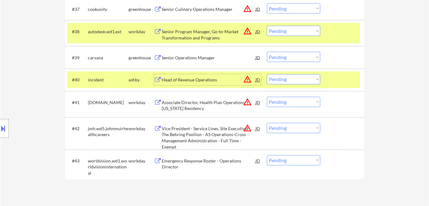
click at [297, 77] on select "Choose an option... Pending Applied Excluded (Questions) Excluded (Expired) Exc…" at bounding box center [293, 79] width 53 height 10
click at [267, 74] on select "Choose an option... Pending Applied Excluded (Questions) Excluded (Expired) Exc…" at bounding box center [293, 79] width 53 height 10
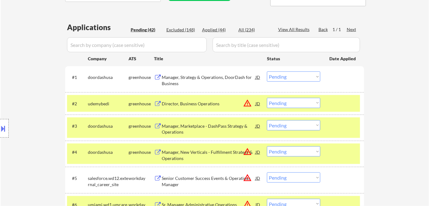
scroll to position [93, 0]
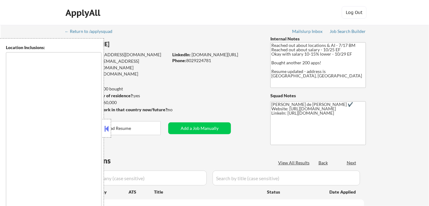
type textarea "Remote, [GEOGRAPHIC_DATA] [GEOGRAPHIC_DATA], [GEOGRAPHIC_DATA] [GEOGRAPHIC_DATA…"
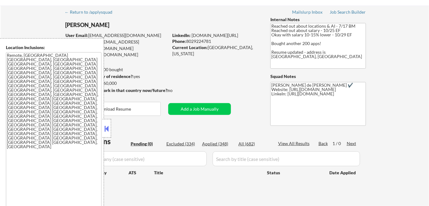
scroll to position [28, 0]
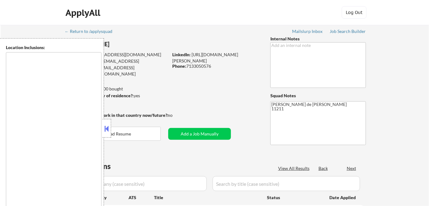
type textarea "New York, NY Jersey City, NJ Hoboken, NJ Union City, NJ Weehawken, NJ West New …"
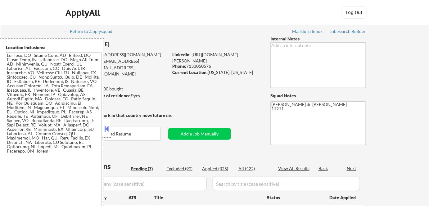
select select ""pending""
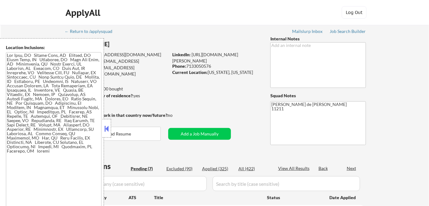
select select ""pending""
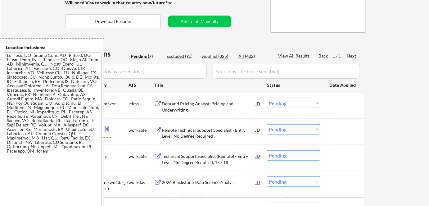
scroll to position [113, 0]
click at [106, 130] on button at bounding box center [106, 128] width 7 height 9
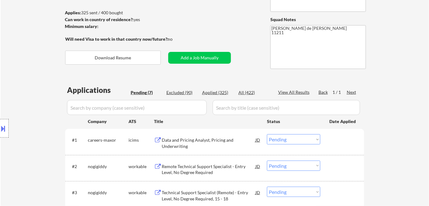
scroll to position [56, 0]
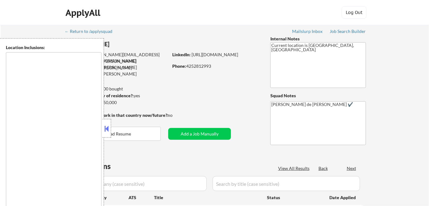
type textarea "Bend, OR [GEOGRAPHIC_DATA], [GEOGRAPHIC_DATA] [GEOGRAPHIC_DATA][PERSON_NAME], […"
